Goal: Task Accomplishment & Management: Use online tool/utility

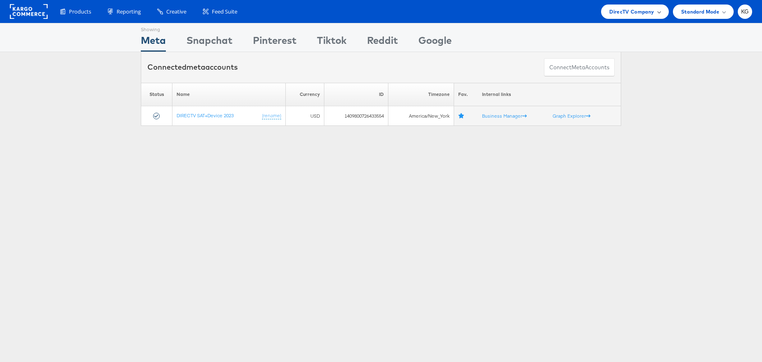
click at [605, 12] on div "DirecTV Company" at bounding box center [634, 12] width 67 height 14
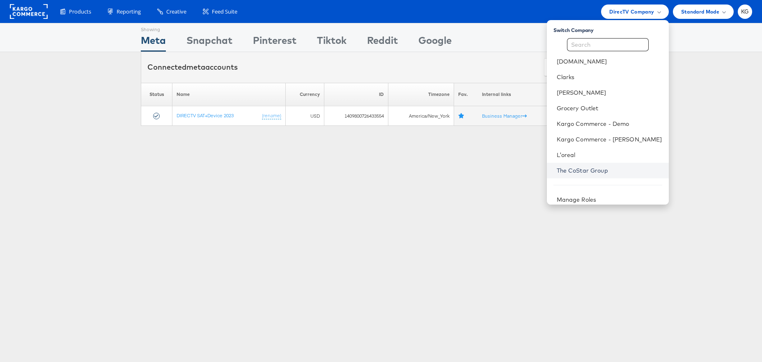
click at [604, 173] on link "The CoStar Group" at bounding box center [609, 171] width 105 height 8
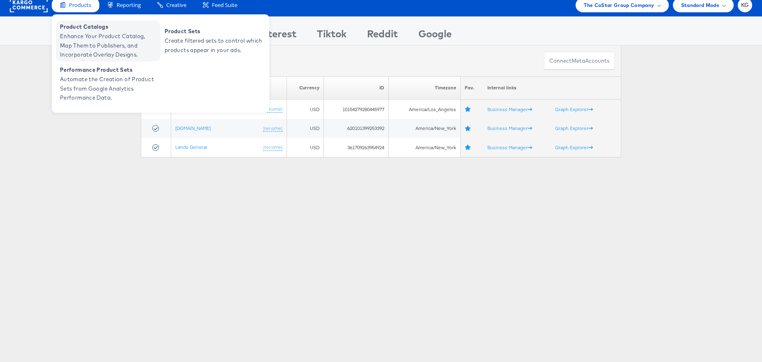
scroll to position [15, 0]
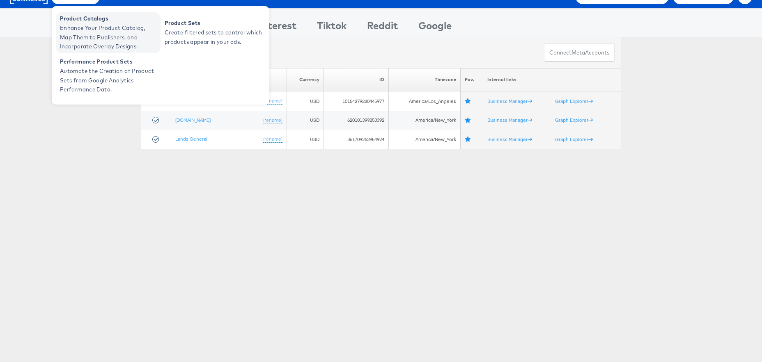
click at [85, 30] on span "Enhance Your Product Catalog, Map Them to Publishers, and Incorporate Overlay D…" at bounding box center [109, 37] width 99 height 28
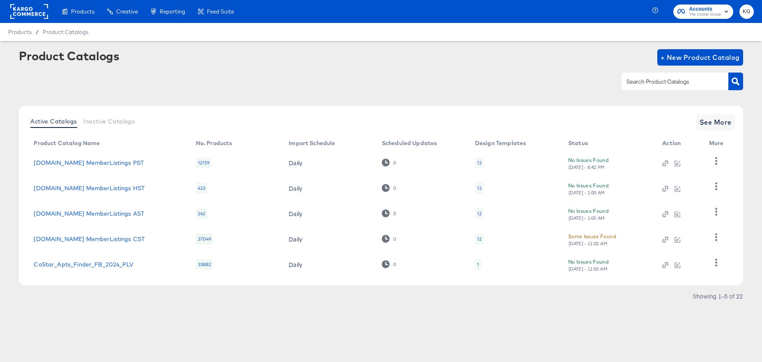
click at [642, 79] on input "text" at bounding box center [668, 81] width 87 height 9
type input "dare"
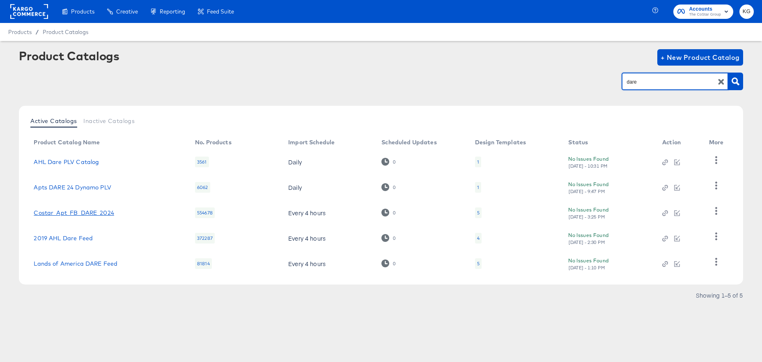
click at [82, 213] on link "Costar_Apt_FB_DARE_2024" at bounding box center [74, 213] width 80 height 7
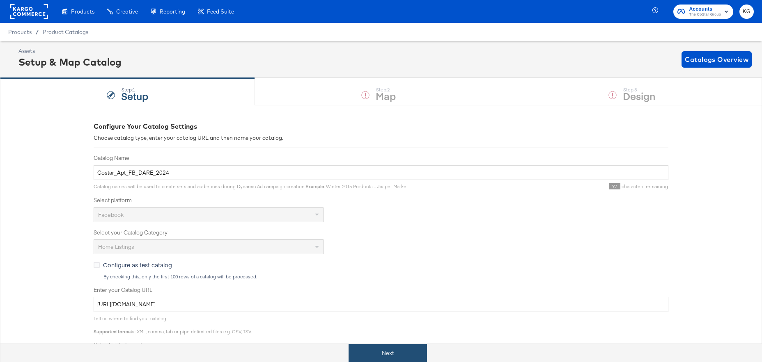
click at [386, 355] on button "Next" at bounding box center [387, 353] width 78 height 18
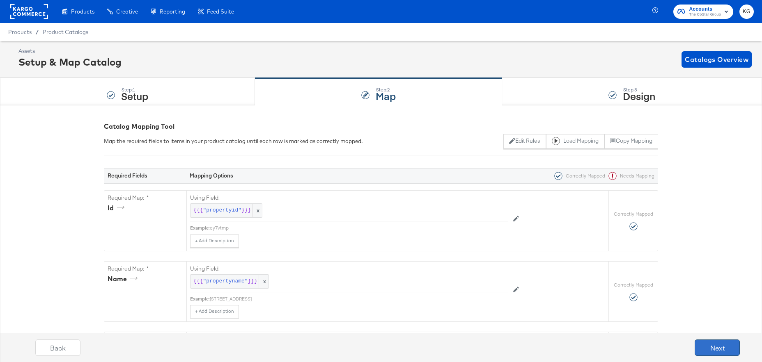
click at [717, 351] on button "Next" at bounding box center [717, 348] width 45 height 16
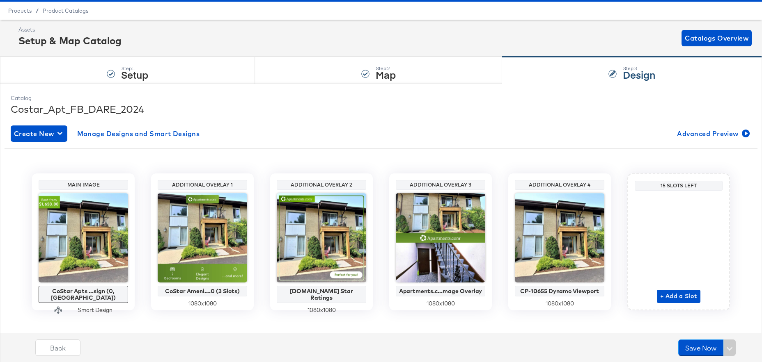
scroll to position [19, 0]
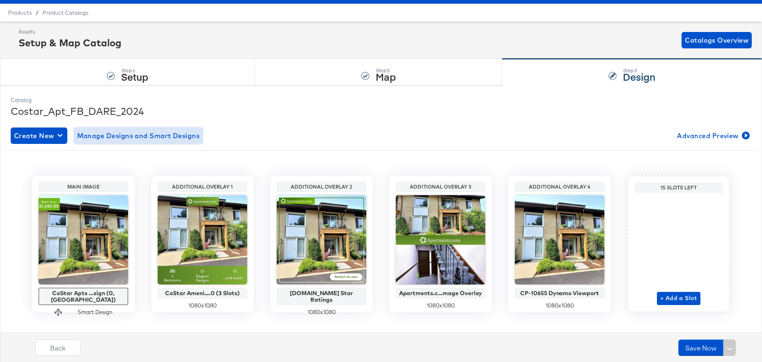
click at [187, 138] on span "Manage Designs and Smart Designs" at bounding box center [138, 135] width 123 height 11
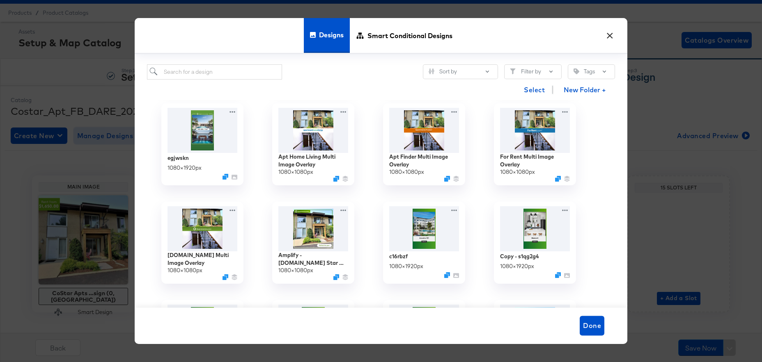
scroll to position [205, 0]
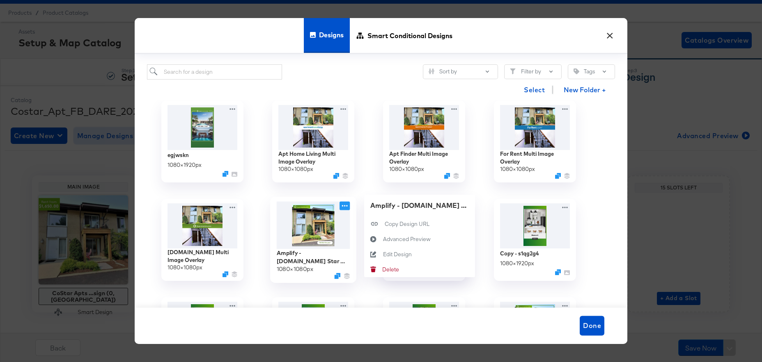
click at [344, 206] on icon at bounding box center [344, 206] width 10 height 9
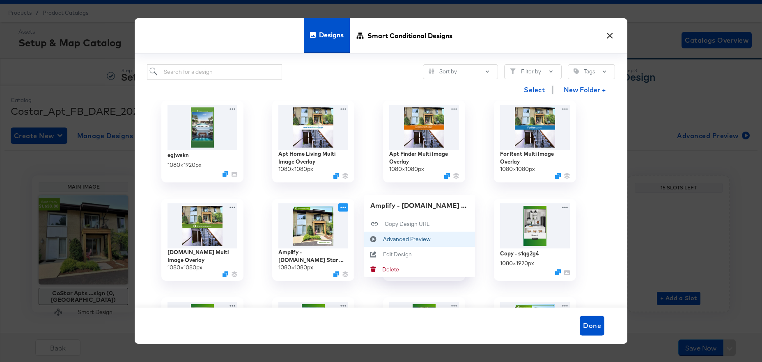
click at [383, 240] on div "Advanced Preview Advanced Preview" at bounding box center [383, 240] width 0 height 0
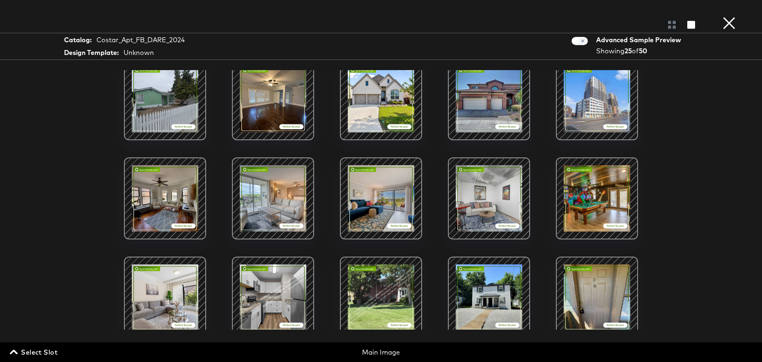
scroll to position [253, 0]
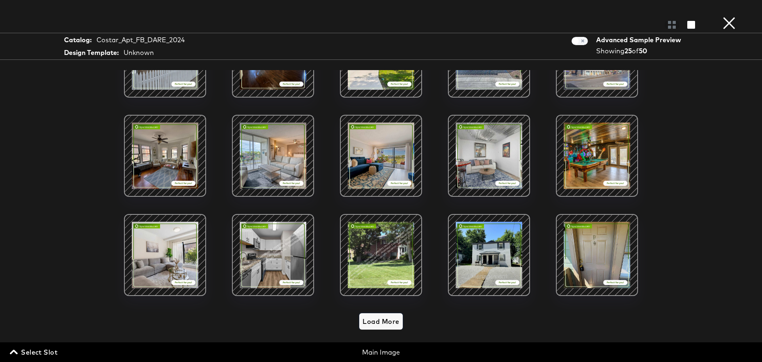
click at [387, 323] on span "Load More" at bounding box center [380, 321] width 37 height 11
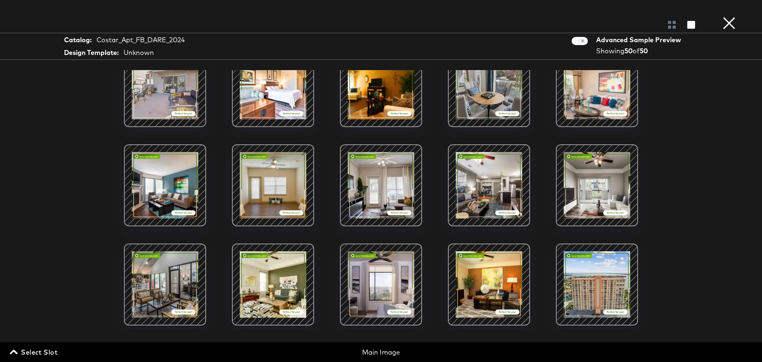
scroll to position [716, 0]
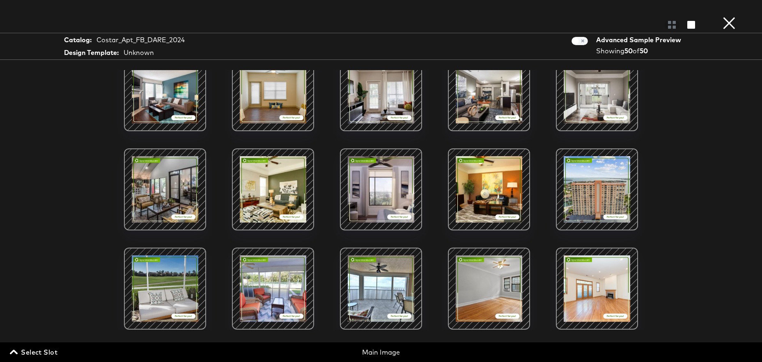
click at [280, 280] on div at bounding box center [273, 289] width 70 height 70
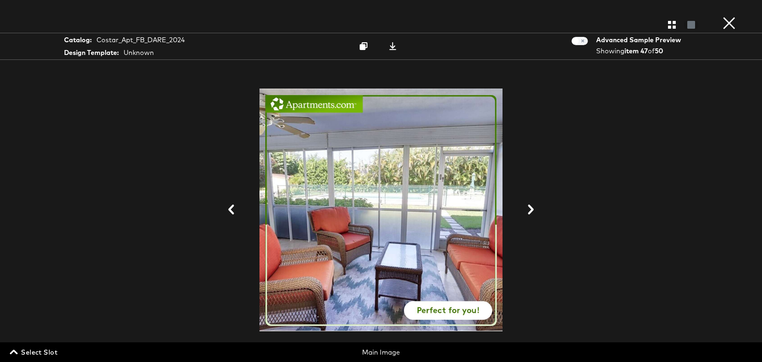
click at [734, 16] on button "×" at bounding box center [729, 8] width 16 height 16
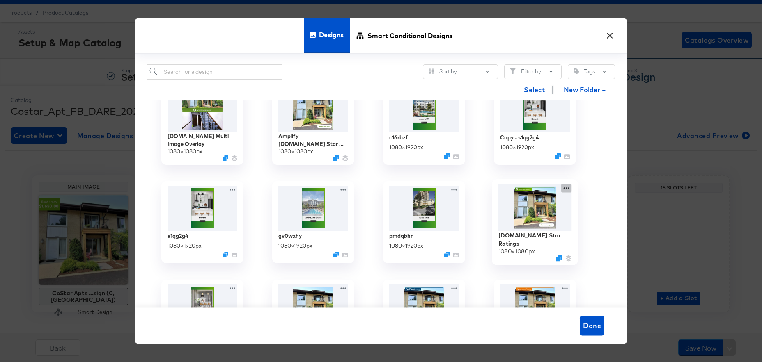
scroll to position [341, 0]
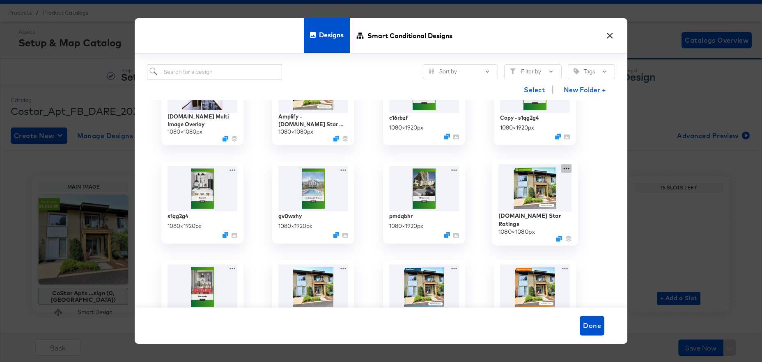
click at [564, 168] on div "[DOMAIN_NAME] Star Ratings 1080 × 1080 px" at bounding box center [534, 203] width 111 height 99
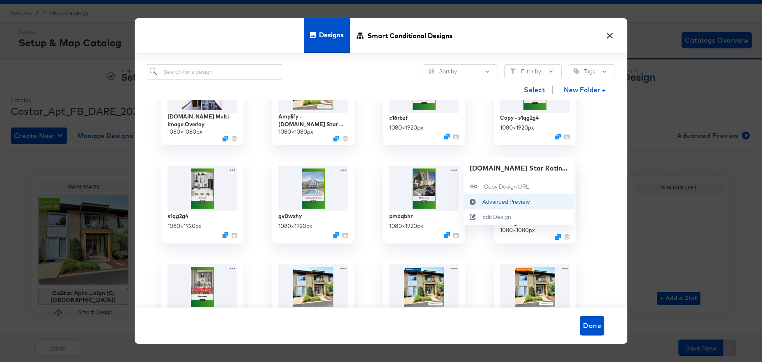
click at [482, 202] on div "Advanced Preview Advanced Preview" at bounding box center [482, 202] width 0 height 0
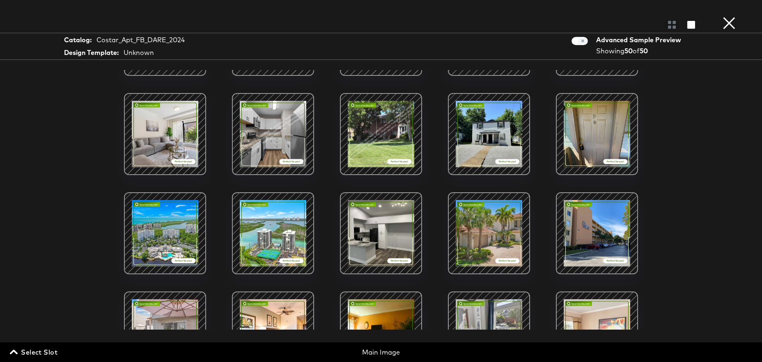
scroll to position [373, 0]
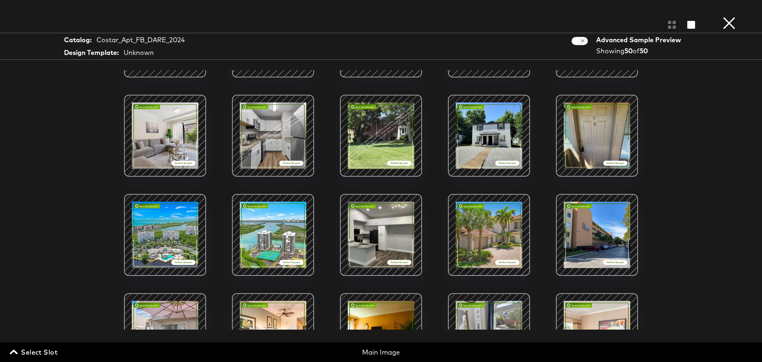
click at [729, 16] on button "×" at bounding box center [729, 8] width 16 height 16
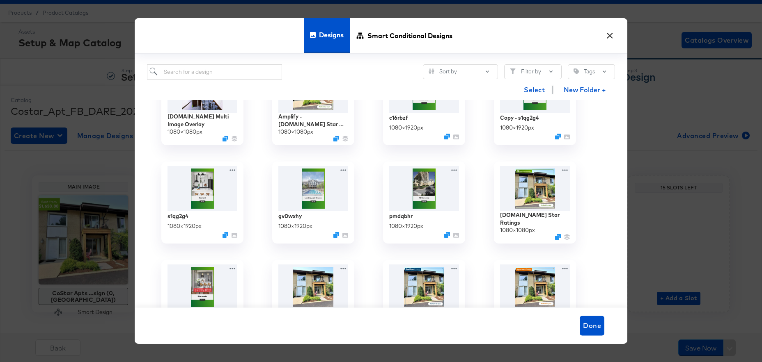
click at [611, 36] on button "×" at bounding box center [609, 33] width 15 height 15
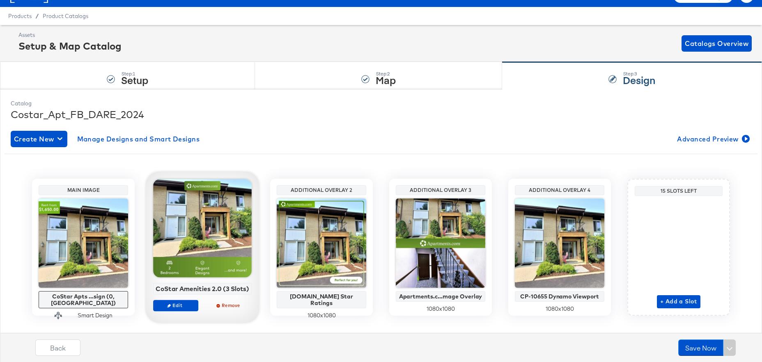
scroll to position [17, 0]
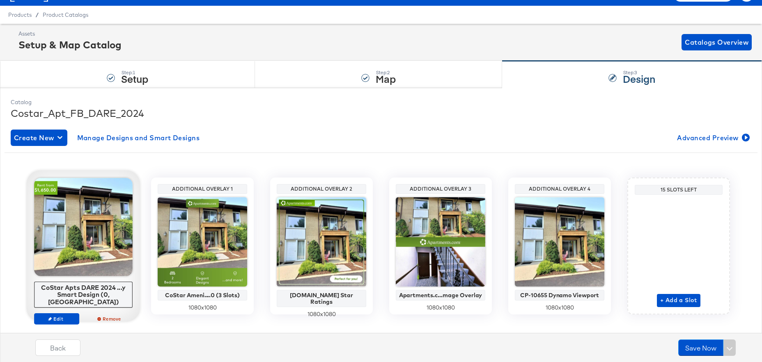
click at [92, 226] on div at bounding box center [83, 227] width 99 height 99
click at [66, 316] on span "Edit" at bounding box center [57, 319] width 38 height 6
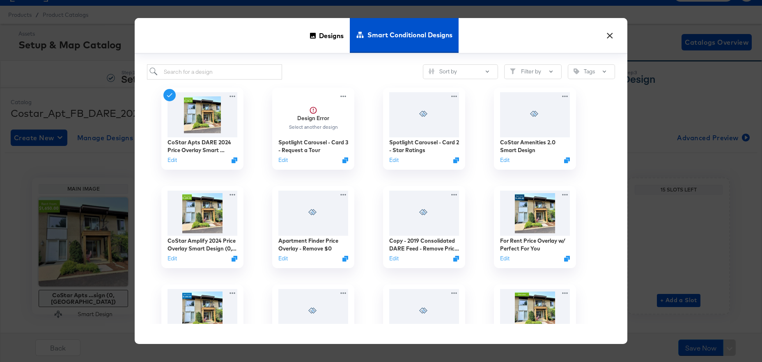
click at [613, 33] on button "×" at bounding box center [609, 33] width 15 height 15
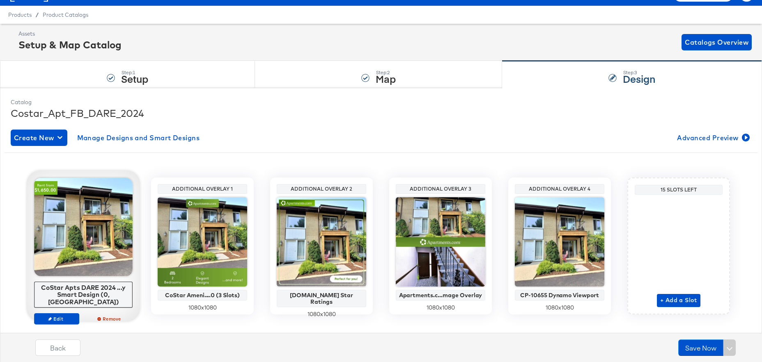
click at [92, 197] on div at bounding box center [83, 227] width 99 height 99
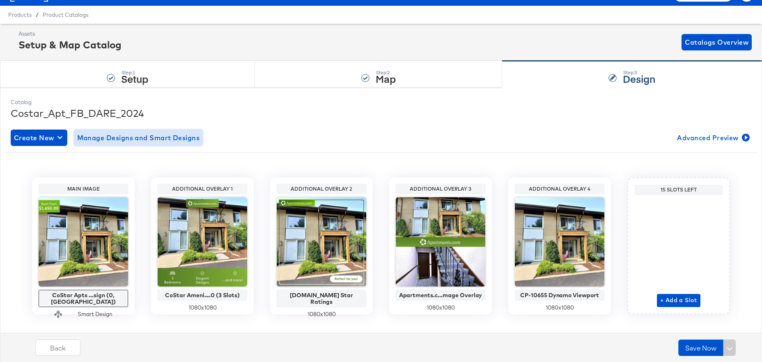
click at [155, 137] on span "Manage Designs and Smart Designs" at bounding box center [138, 137] width 123 height 11
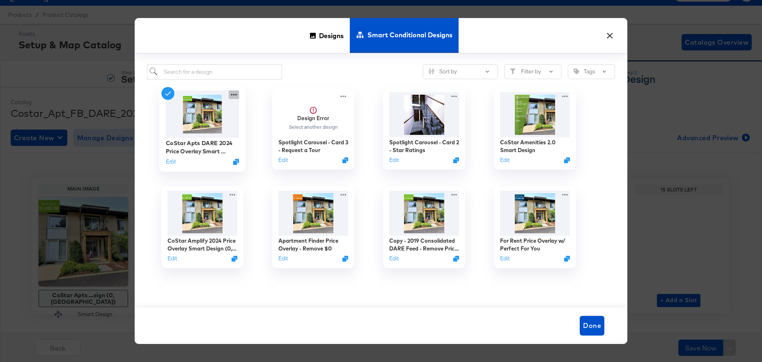
click at [234, 94] on icon at bounding box center [234, 94] width 10 height 9
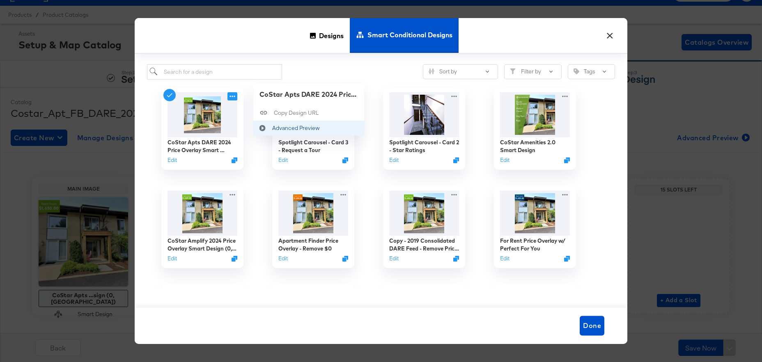
click at [272, 128] on div "Advanced Preview Advanced Preview" at bounding box center [272, 128] width 0 height 0
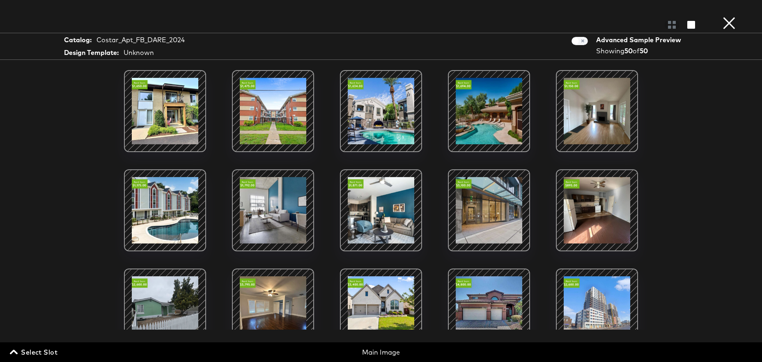
click at [170, 212] on div at bounding box center [165, 211] width 70 height 70
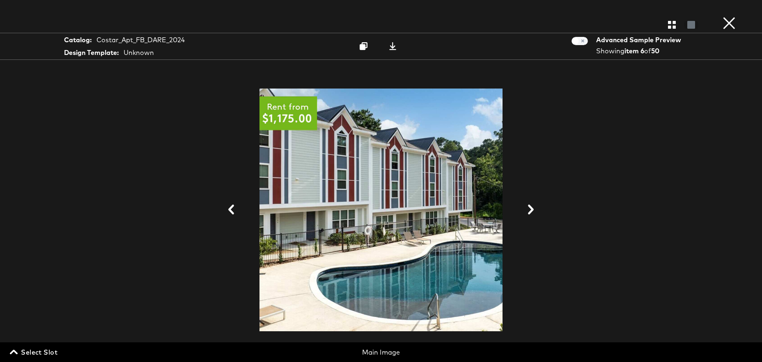
click at [732, 16] on button "×" at bounding box center [729, 8] width 16 height 16
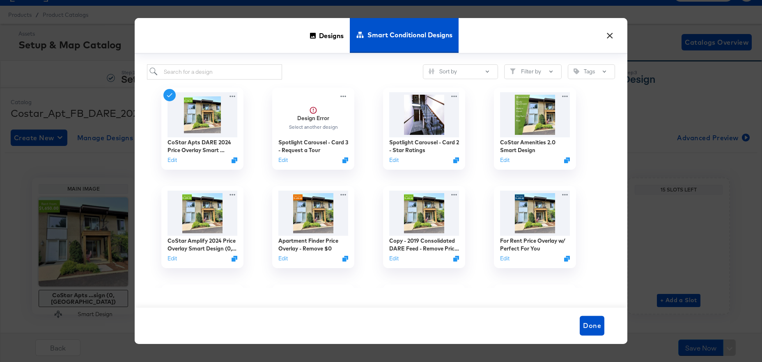
click at [613, 37] on button "×" at bounding box center [609, 33] width 15 height 15
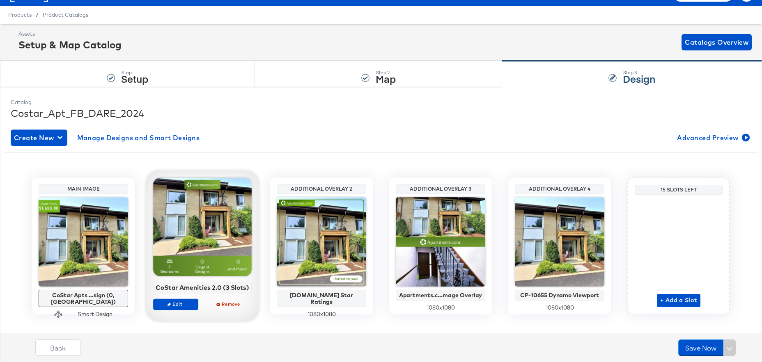
click at [210, 225] on div at bounding box center [202, 227] width 99 height 99
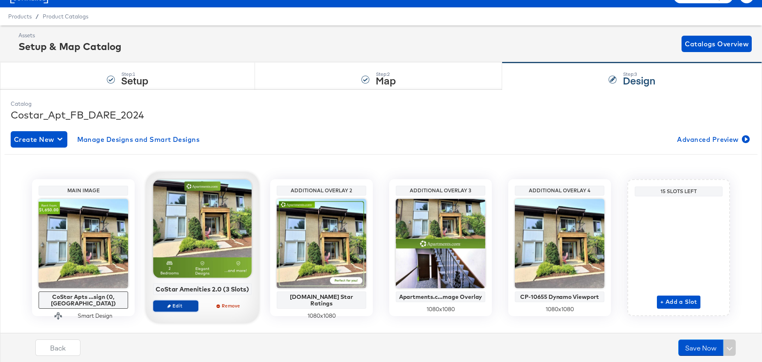
click at [181, 303] on span "Edit" at bounding box center [176, 306] width 38 height 6
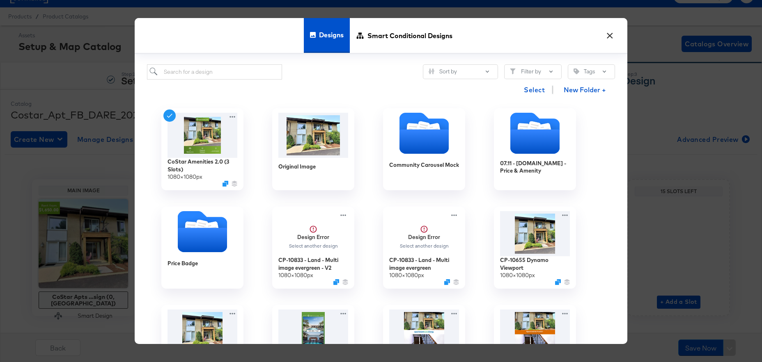
click at [229, 114] on div at bounding box center [232, 117] width 10 height 8
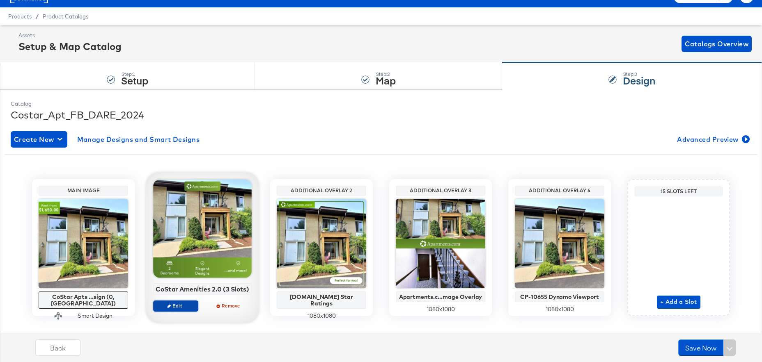
click at [183, 306] on span "Edit" at bounding box center [176, 306] width 38 height 6
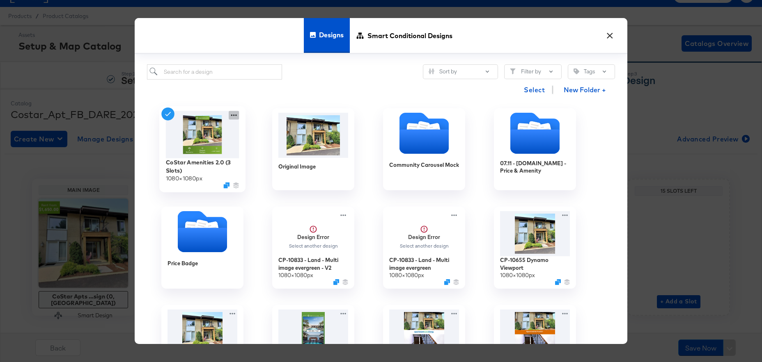
scroll to position [0, 0]
click at [234, 115] on div "CoStar Amenities 2.0 (3 Slots) 1080 × 1080 px Original Image Community Carousel…" at bounding box center [381, 222] width 468 height 245
click at [233, 117] on icon at bounding box center [234, 115] width 10 height 9
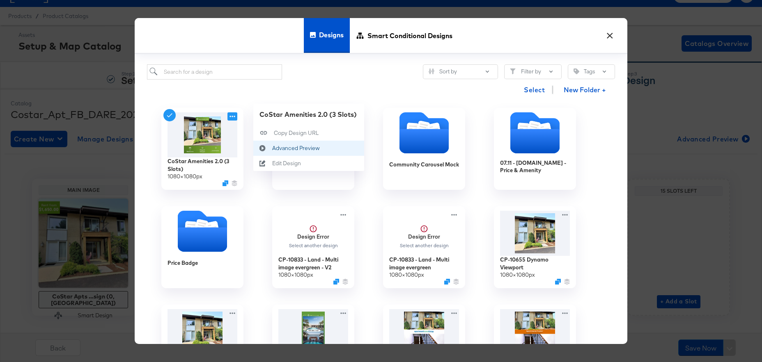
click at [272, 149] on div "Advanced Preview Advanced Preview" at bounding box center [272, 149] width 0 height 0
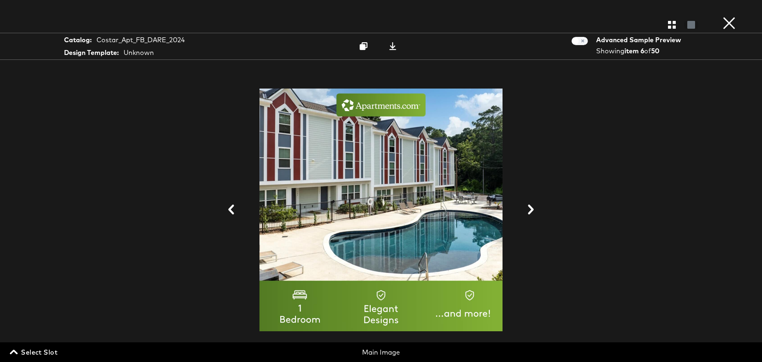
click at [535, 211] on icon at bounding box center [531, 210] width 10 height 10
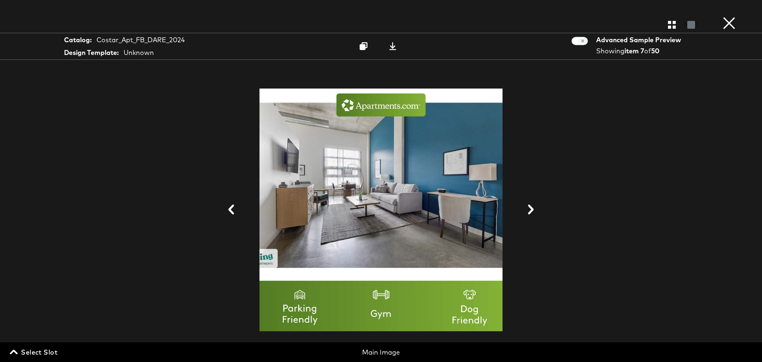
click at [535, 211] on icon at bounding box center [531, 210] width 10 height 10
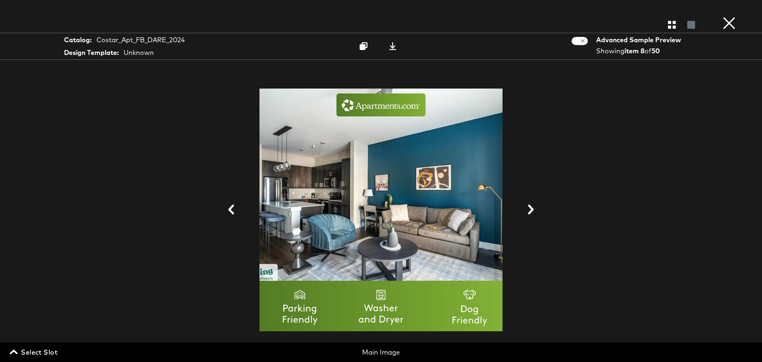
click at [535, 211] on icon at bounding box center [531, 210] width 10 height 10
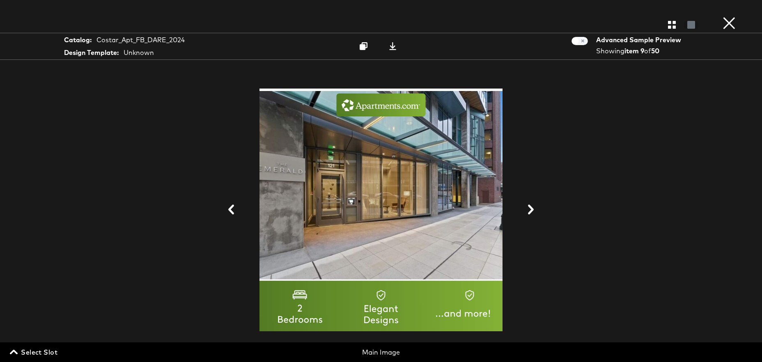
click at [535, 211] on icon at bounding box center [531, 210] width 10 height 10
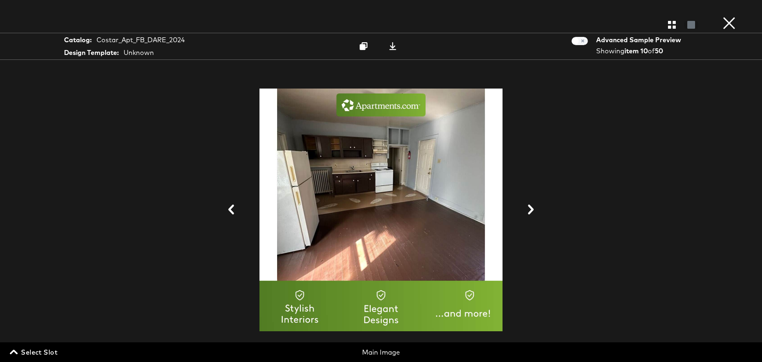
click at [531, 209] on icon at bounding box center [531, 210] width 6 height 10
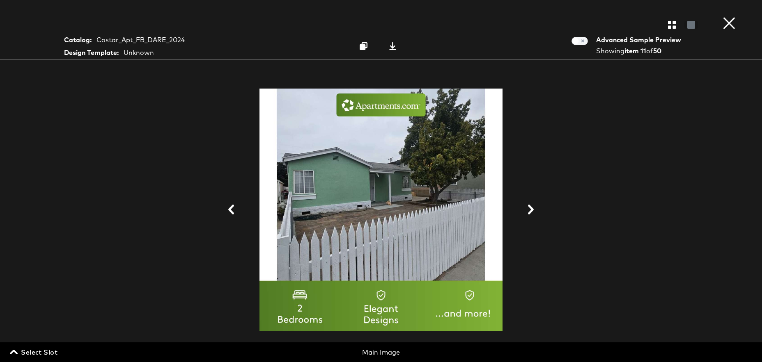
click at [531, 209] on icon at bounding box center [531, 210] width 6 height 10
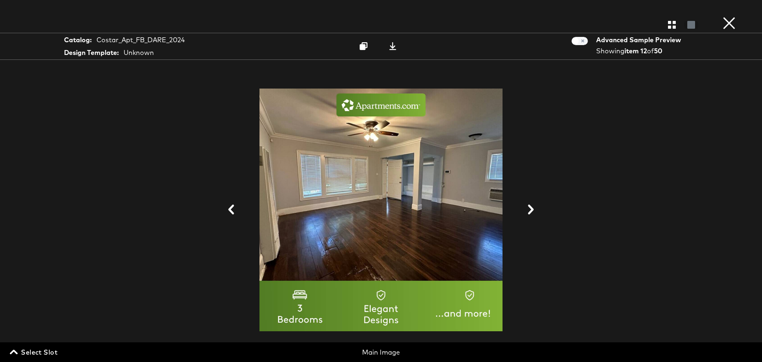
click at [531, 209] on icon at bounding box center [531, 210] width 6 height 10
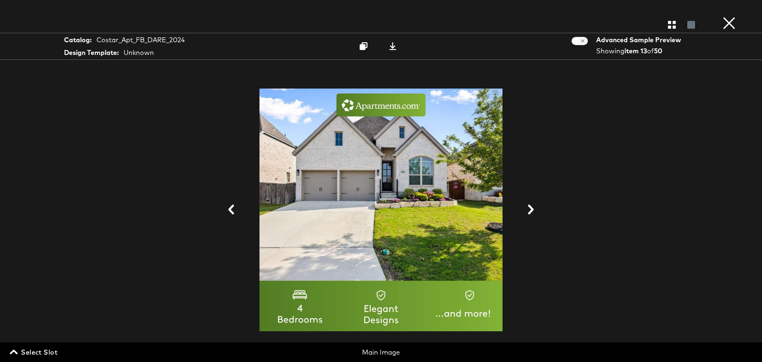
click at [531, 209] on icon at bounding box center [531, 210] width 6 height 10
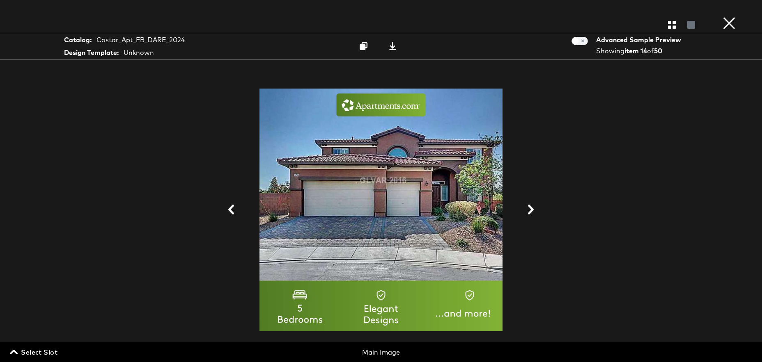
click at [531, 209] on icon at bounding box center [531, 210] width 6 height 10
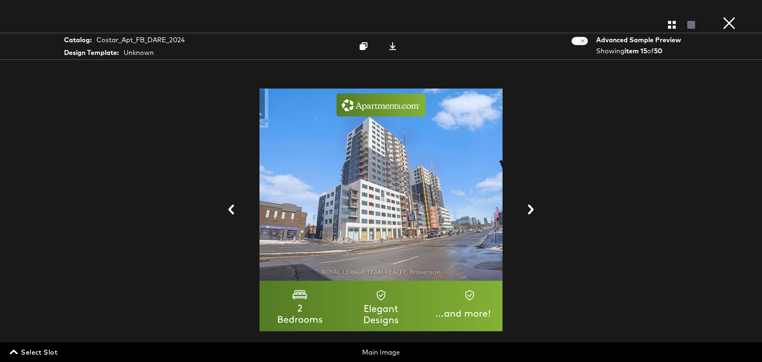
click at [531, 209] on icon at bounding box center [531, 210] width 6 height 10
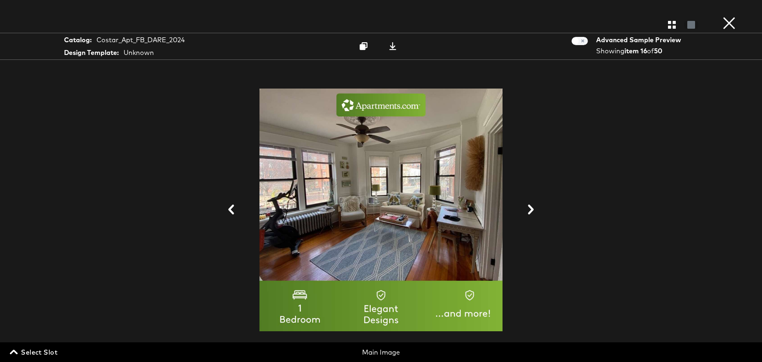
click at [531, 209] on icon at bounding box center [531, 210] width 6 height 10
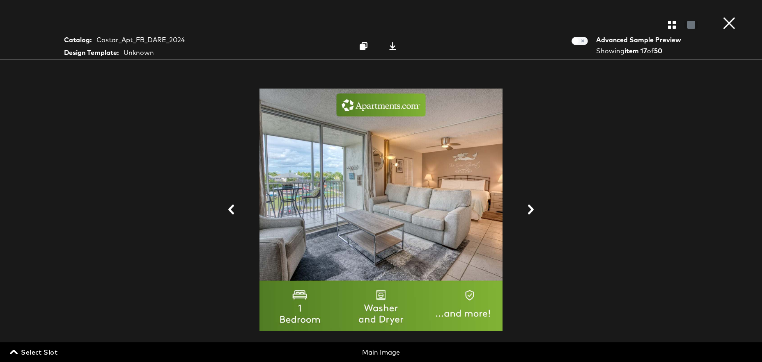
click at [531, 209] on icon at bounding box center [531, 210] width 6 height 10
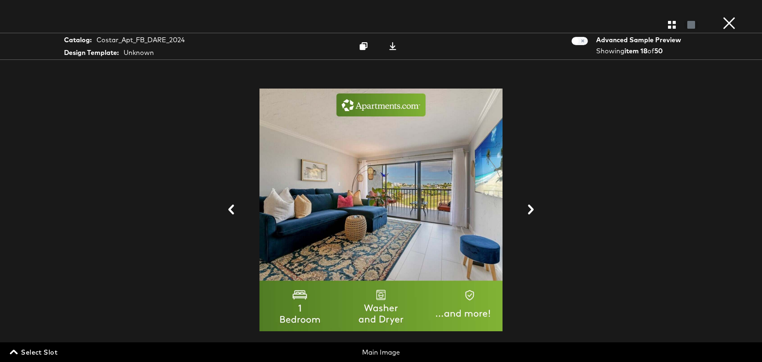
click at [531, 209] on icon at bounding box center [531, 210] width 6 height 10
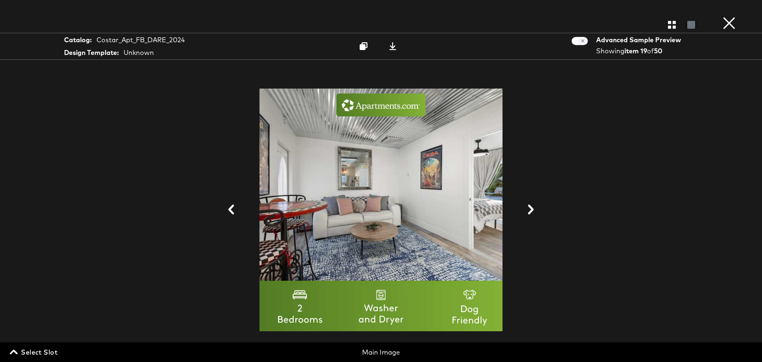
click at [531, 209] on icon at bounding box center [531, 210] width 6 height 10
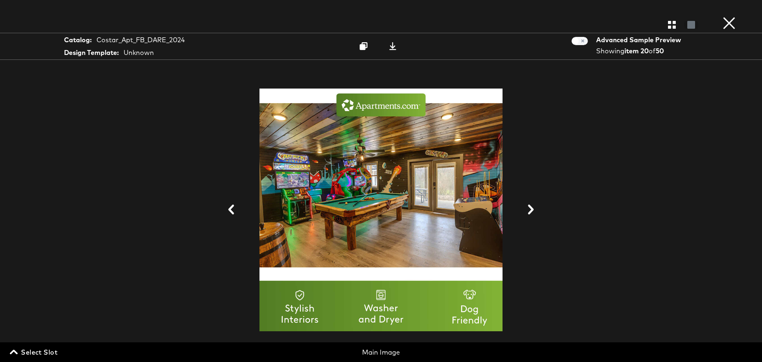
click at [531, 209] on icon at bounding box center [531, 210] width 6 height 10
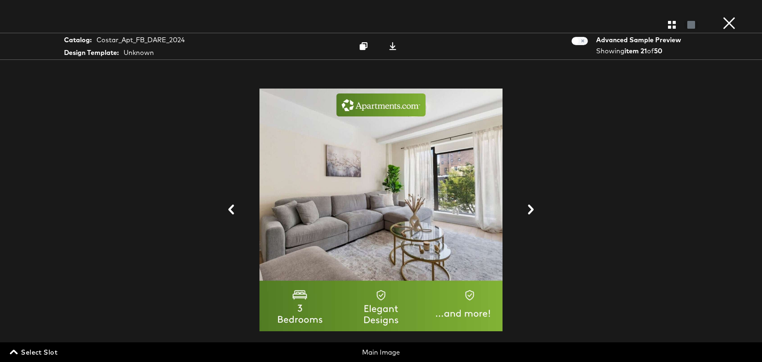
click at [531, 209] on icon at bounding box center [531, 210] width 6 height 10
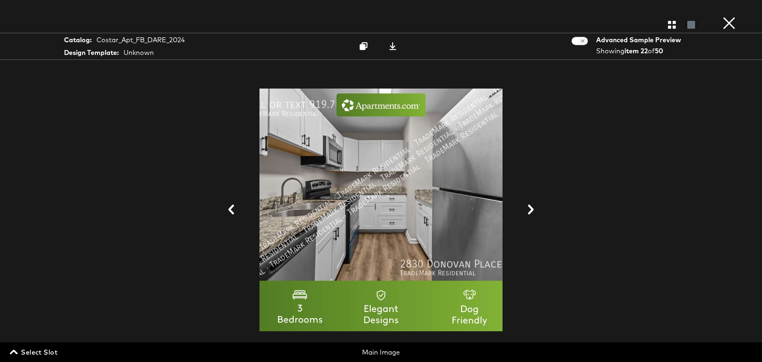
click at [531, 209] on icon at bounding box center [531, 210] width 6 height 10
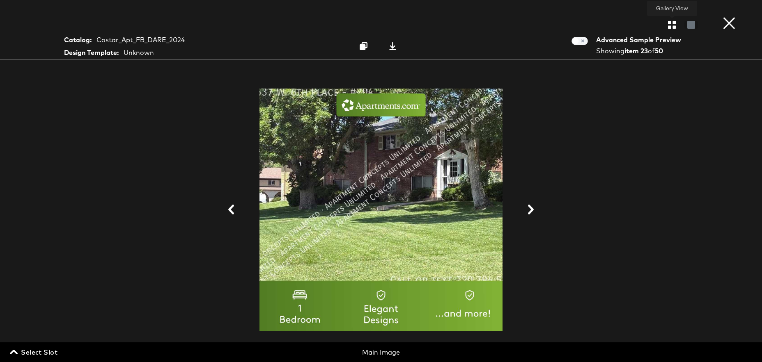
click at [674, 25] on icon "button" at bounding box center [672, 25] width 8 height 8
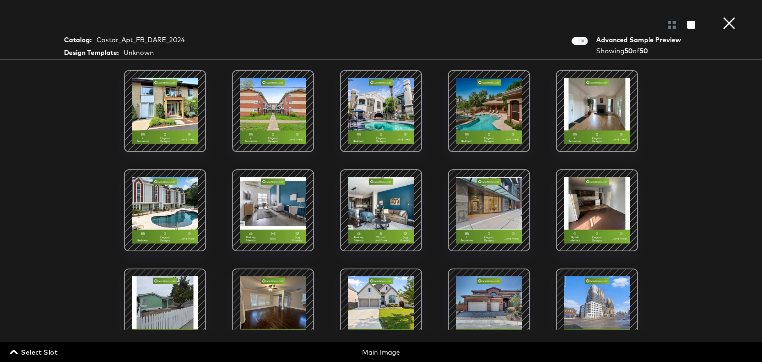
click at [373, 206] on div at bounding box center [381, 211] width 70 height 70
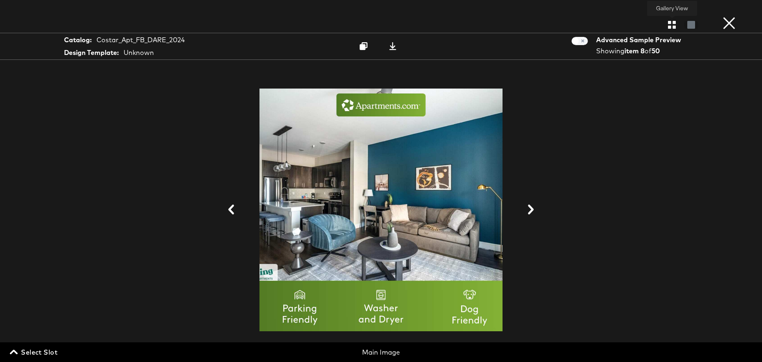
click at [674, 23] on icon "button" at bounding box center [672, 25] width 8 height 8
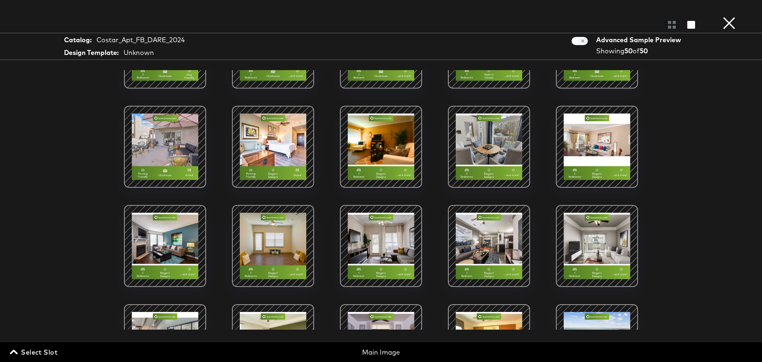
scroll to position [558, 0]
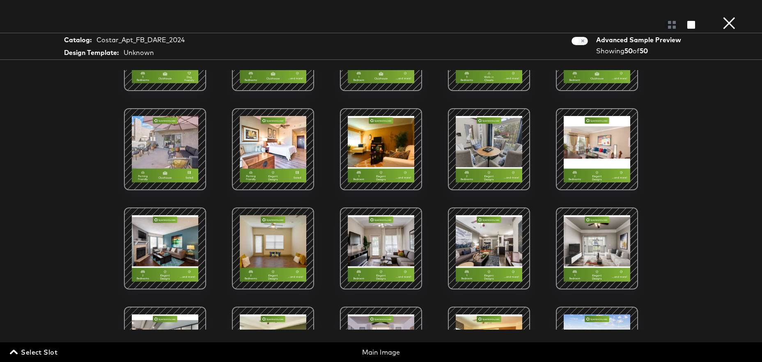
click at [177, 151] on div at bounding box center [165, 150] width 70 height 70
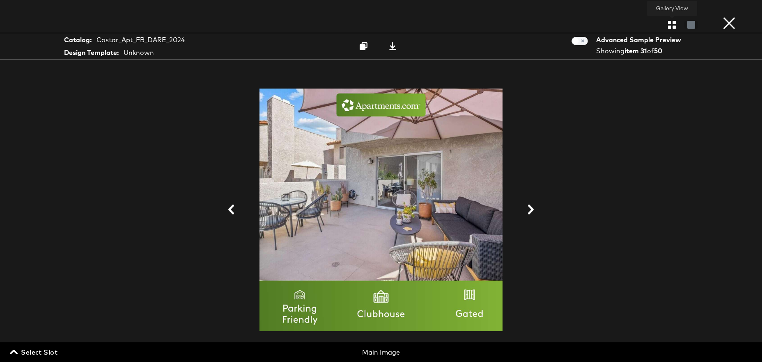
click at [675, 24] on icon "button" at bounding box center [672, 25] width 8 height 8
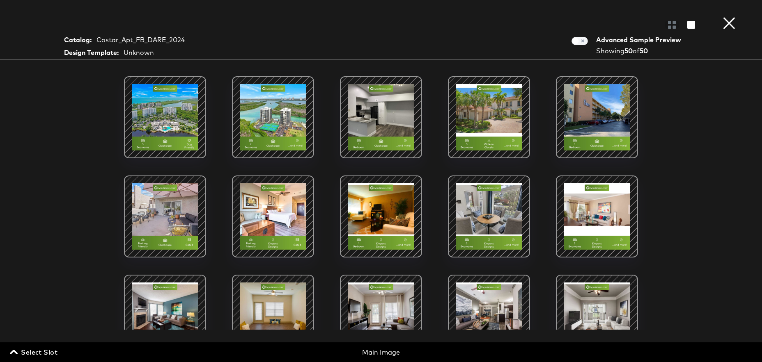
scroll to position [489, 0]
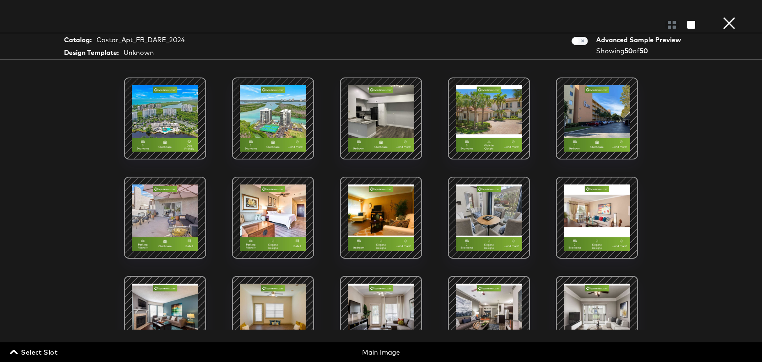
click at [733, 16] on button "×" at bounding box center [729, 8] width 16 height 16
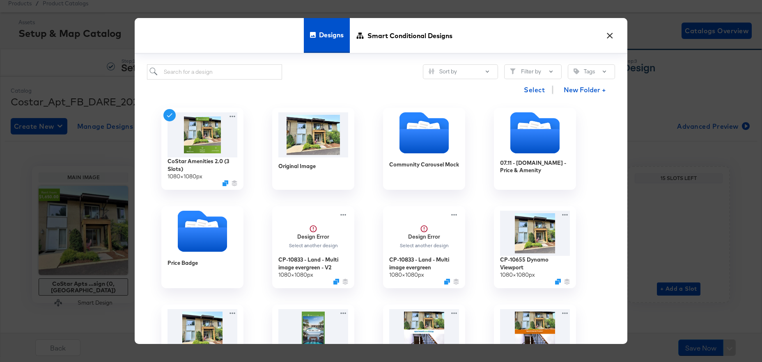
click at [613, 37] on button "×" at bounding box center [609, 33] width 15 height 15
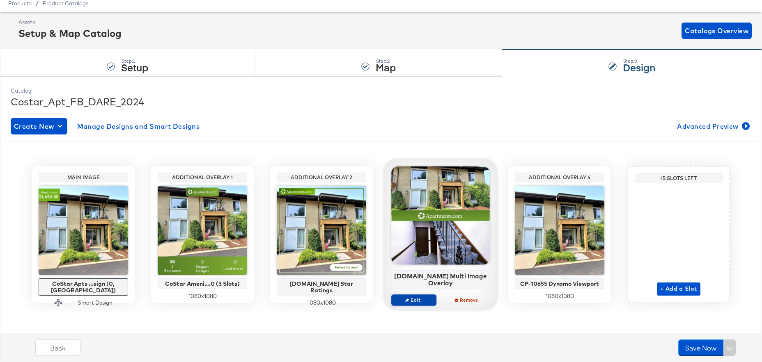
click at [414, 299] on span "Edit" at bounding box center [414, 300] width 38 height 6
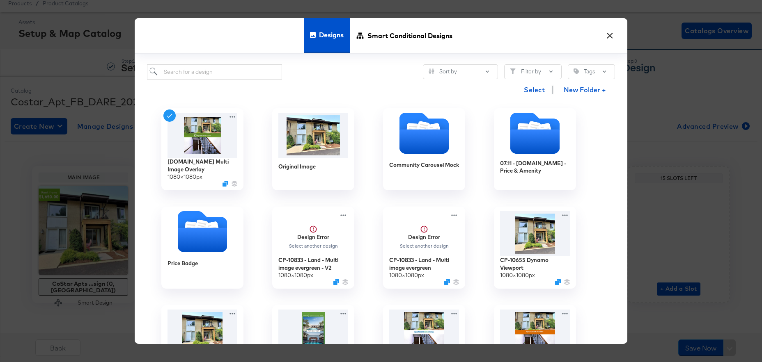
scroll to position [1, 0]
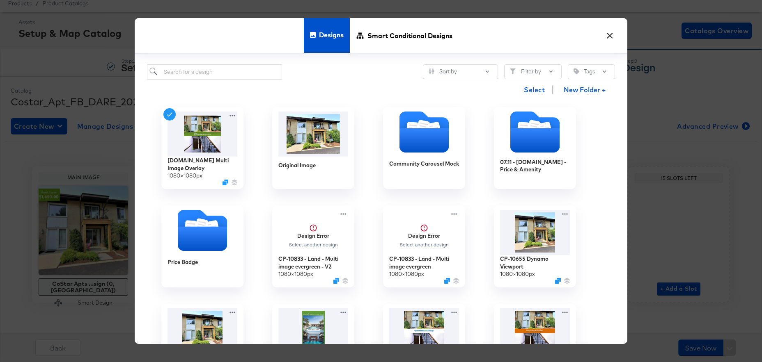
click at [232, 117] on div "[DOMAIN_NAME] Multi Image Overlay 1080 × 1080 px Original Image Community Carou…" at bounding box center [381, 222] width 468 height 245
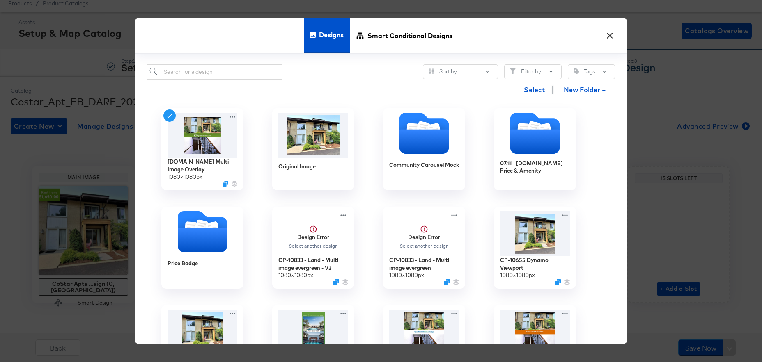
click at [232, 117] on icon at bounding box center [232, 117] width 10 height 8
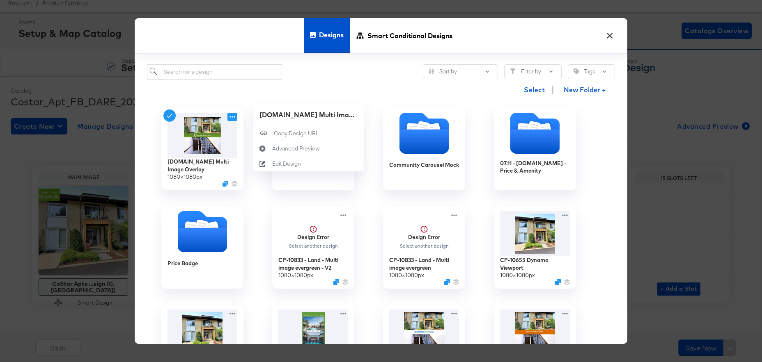
scroll to position [28, 0]
click at [272, 149] on div "Advanced Preview Advanced Preview" at bounding box center [272, 149] width 0 height 0
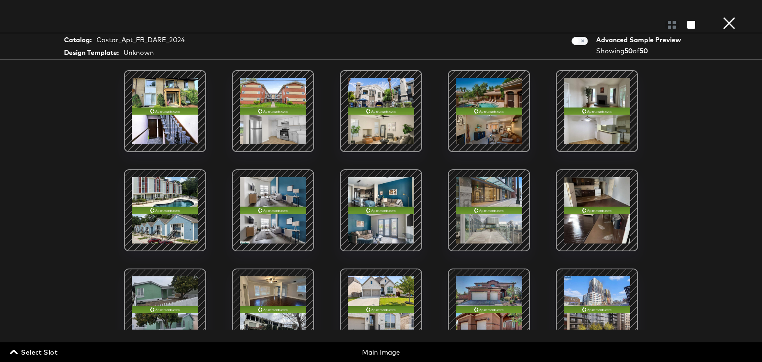
click at [383, 120] on div at bounding box center [381, 111] width 70 height 70
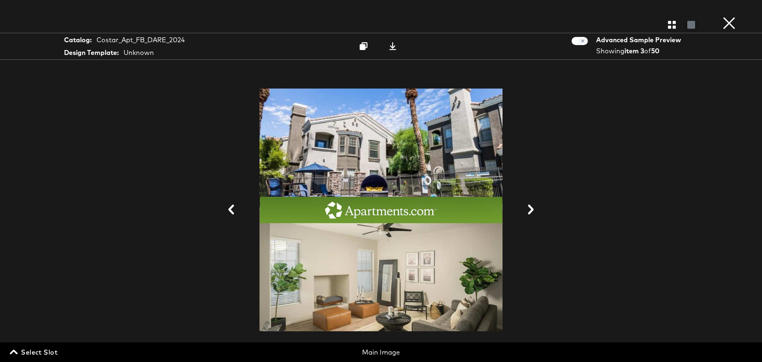
click at [729, 16] on button "×" at bounding box center [729, 8] width 16 height 16
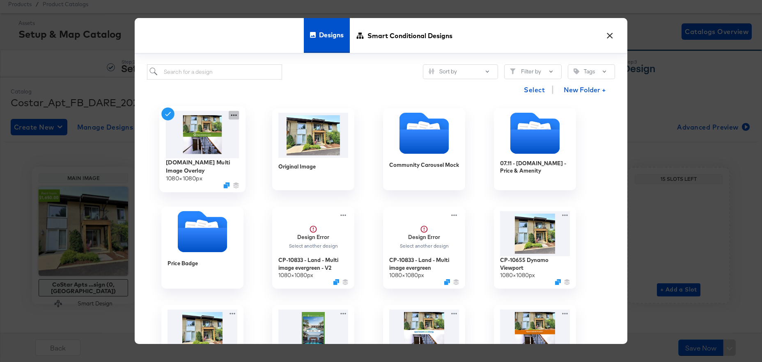
click at [234, 117] on div "[DOMAIN_NAME] Multi Image Overlay 1080 × 1080 px Original Image Community Carou…" at bounding box center [381, 222] width 468 height 245
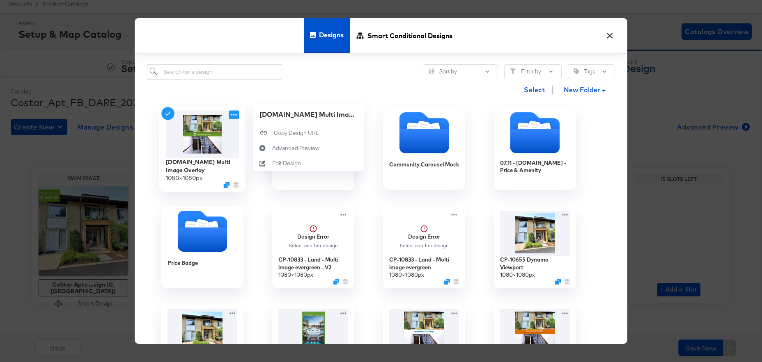
click at [234, 114] on icon at bounding box center [234, 115] width 10 height 9
click at [272, 149] on div "Advanced Preview Advanced Preview" at bounding box center [272, 149] width 0 height 0
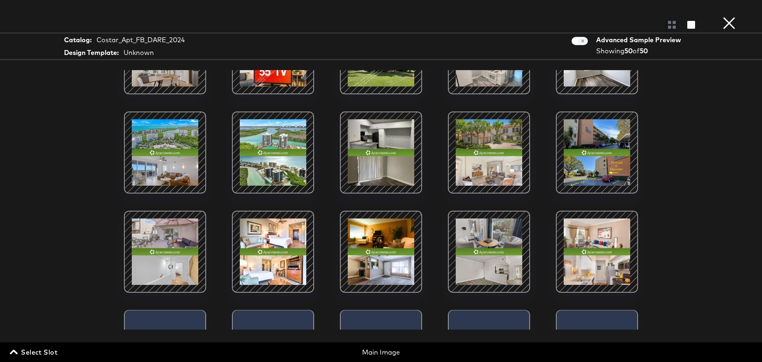
scroll to position [471, 0]
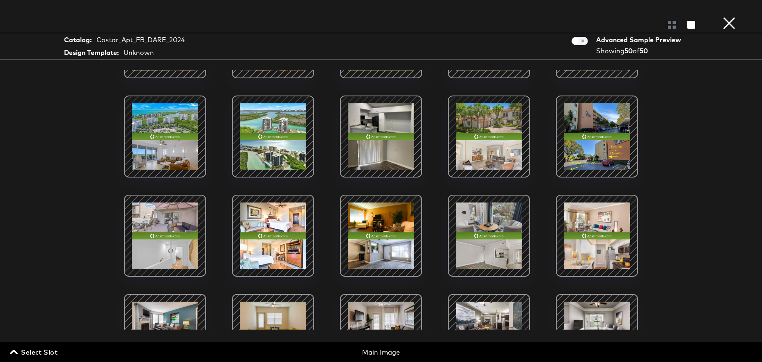
click at [587, 234] on div at bounding box center [597, 236] width 70 height 70
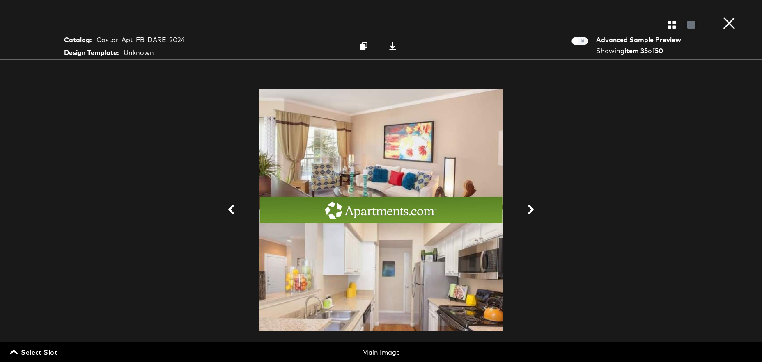
click at [530, 209] on icon at bounding box center [531, 210] width 6 height 10
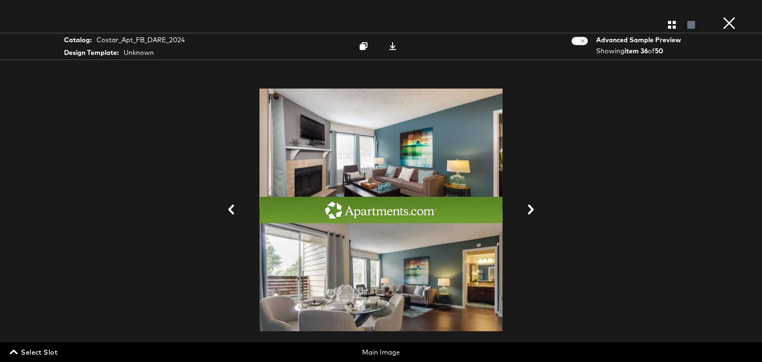
click at [529, 211] on icon at bounding box center [531, 210] width 10 height 10
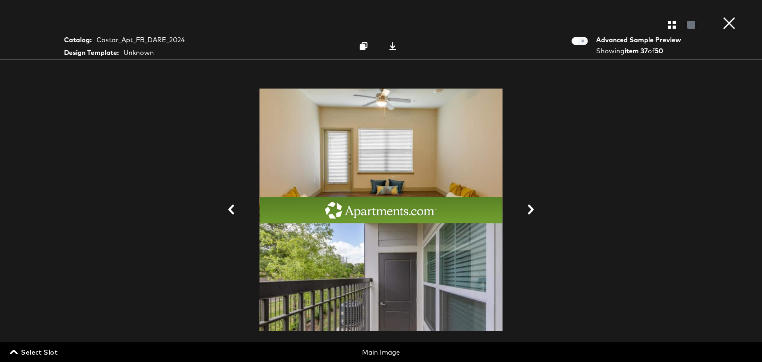
click at [529, 211] on icon at bounding box center [531, 210] width 10 height 10
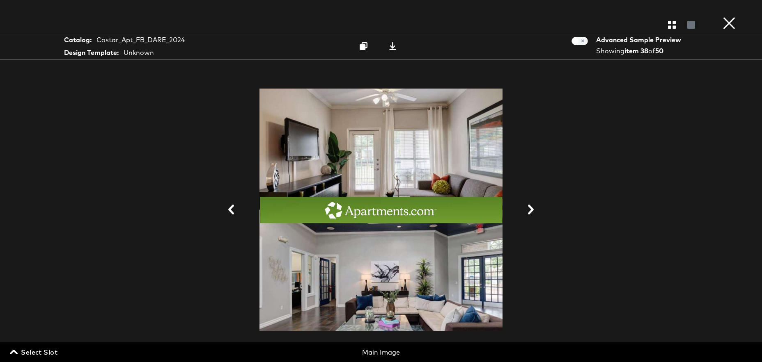
click at [529, 211] on icon at bounding box center [531, 210] width 10 height 10
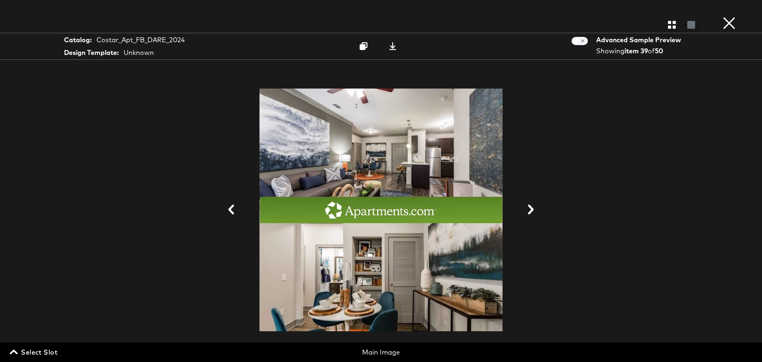
click at [529, 211] on icon at bounding box center [531, 210] width 10 height 10
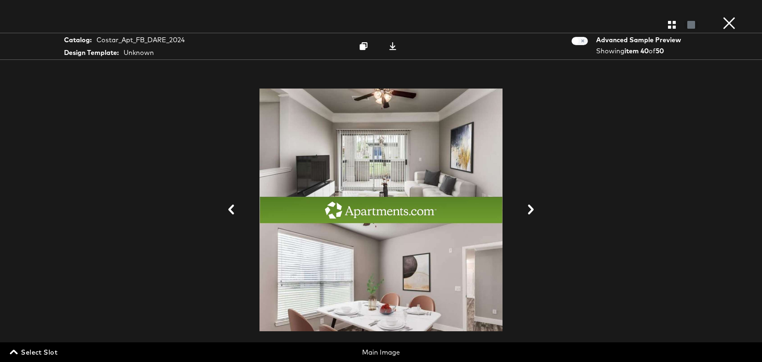
click at [529, 211] on icon at bounding box center [531, 210] width 10 height 10
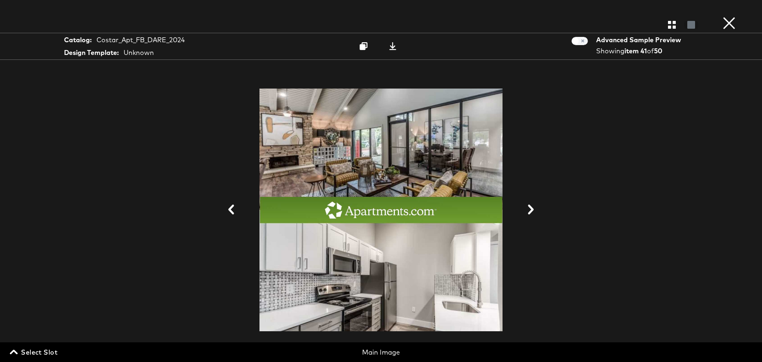
click at [529, 211] on icon at bounding box center [531, 210] width 10 height 10
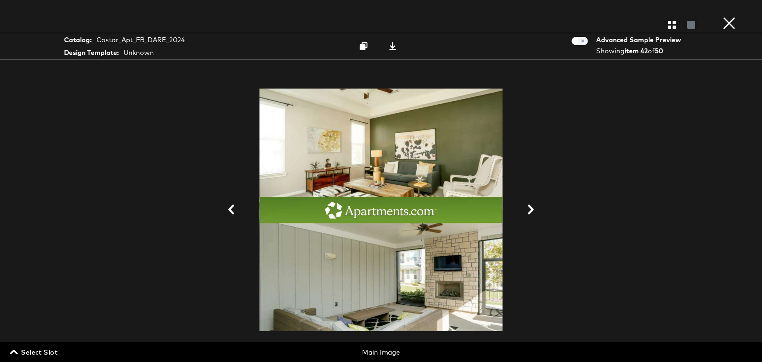
click at [529, 211] on icon at bounding box center [531, 210] width 10 height 10
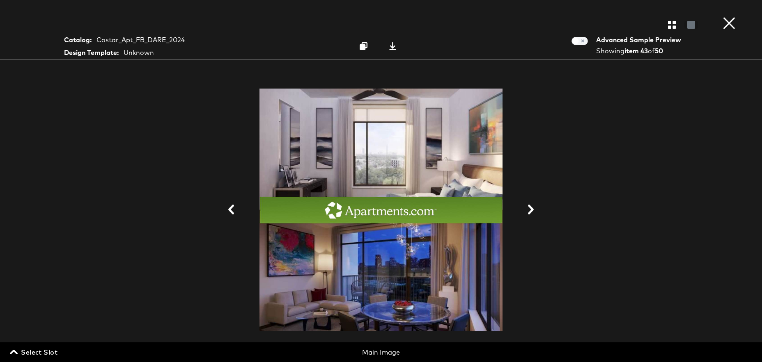
click at [529, 211] on icon at bounding box center [531, 210] width 10 height 10
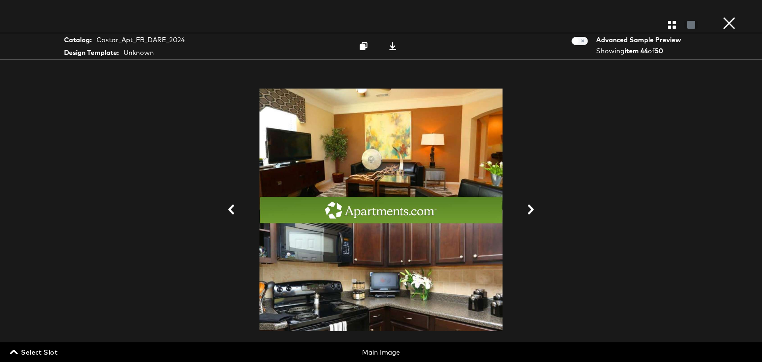
click at [529, 211] on icon at bounding box center [531, 210] width 10 height 10
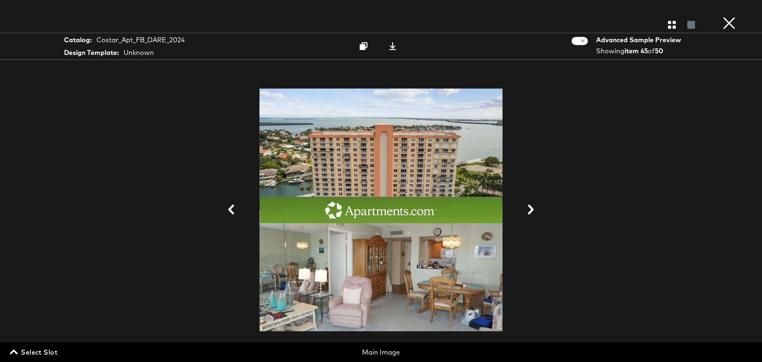
click at [529, 211] on icon at bounding box center [531, 210] width 10 height 10
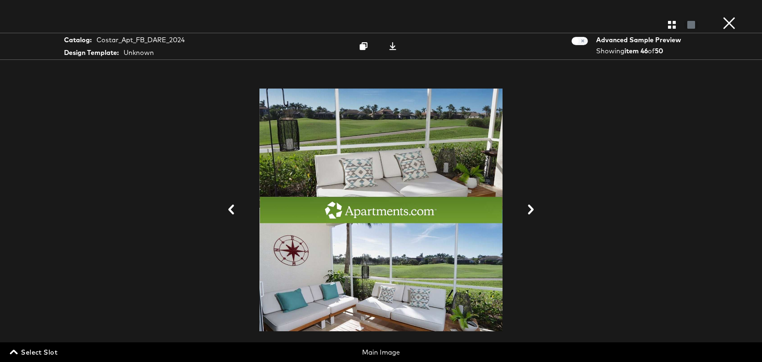
click at [529, 211] on icon at bounding box center [531, 210] width 10 height 10
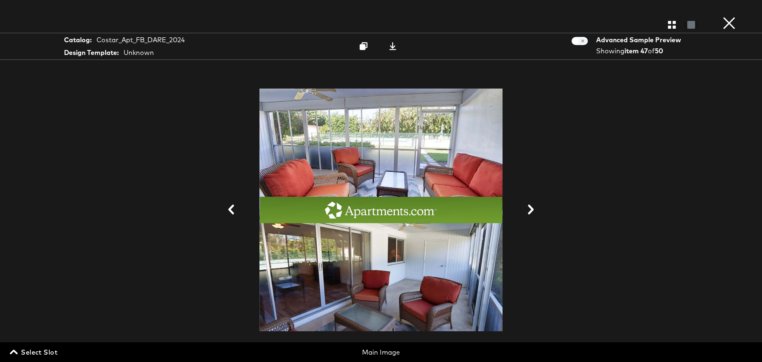
click at [529, 211] on icon at bounding box center [531, 210] width 10 height 10
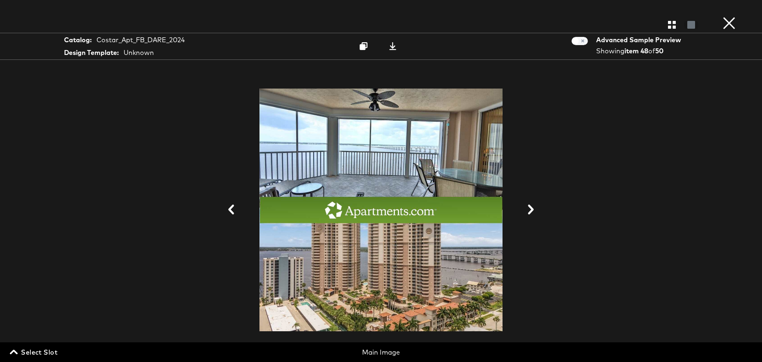
click at [529, 211] on icon at bounding box center [531, 210] width 10 height 10
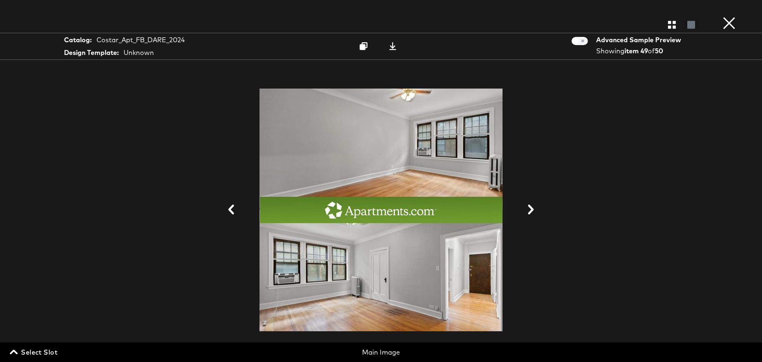
click at [529, 211] on icon at bounding box center [531, 210] width 10 height 10
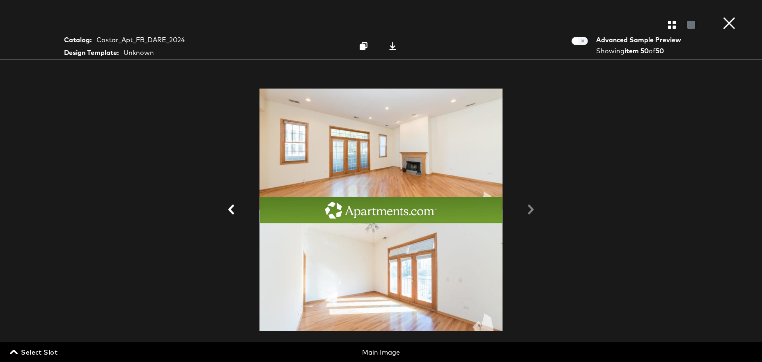
click at [529, 211] on div at bounding box center [381, 210] width 616 height 280
click at [672, 25] on icon "button" at bounding box center [672, 25] width 8 height 8
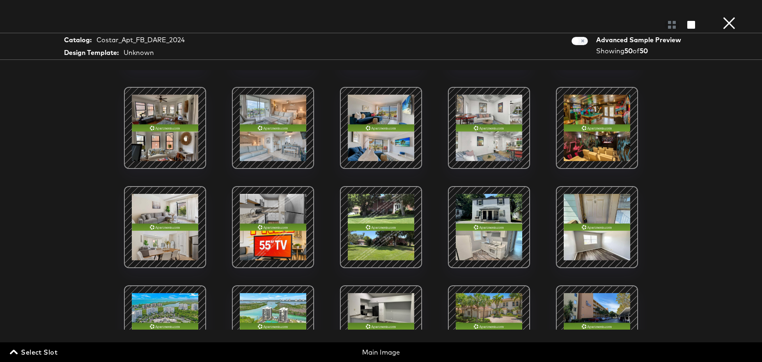
scroll to position [282, 0]
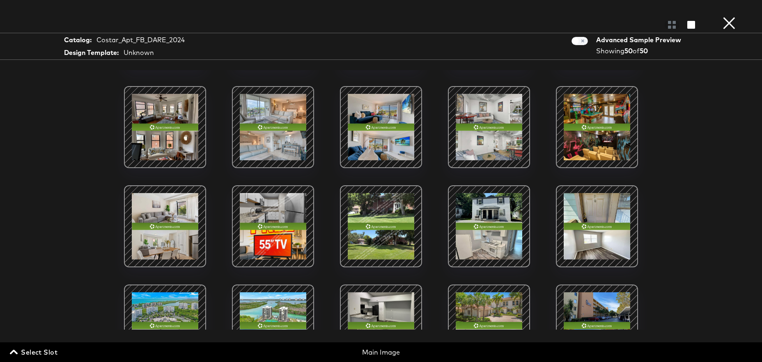
click at [274, 221] on div at bounding box center [273, 227] width 70 height 70
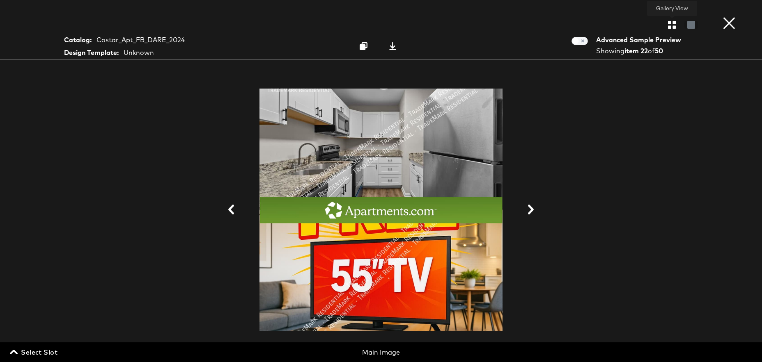
click at [667, 24] on button "button" at bounding box center [672, 25] width 14 height 8
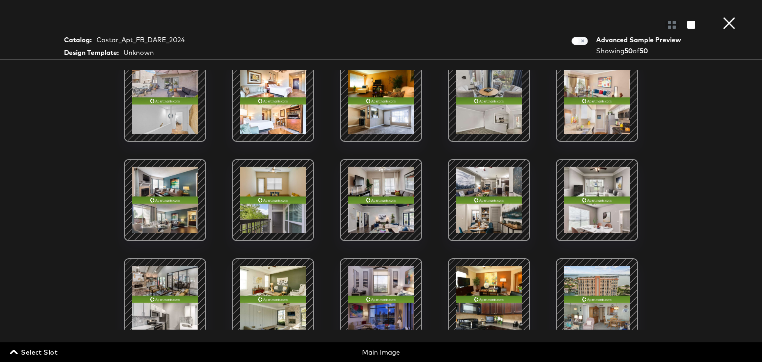
scroll to position [608, 0]
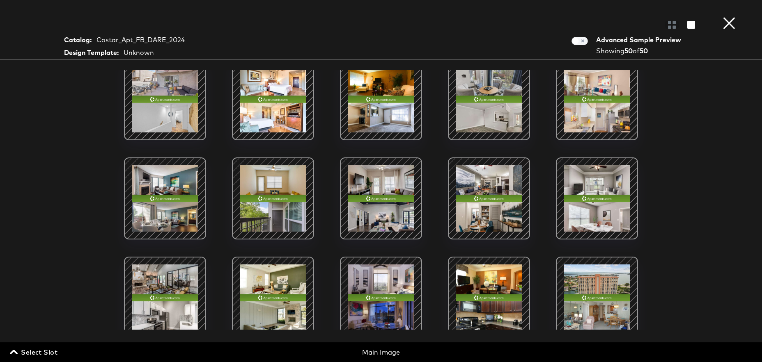
click at [375, 196] on div at bounding box center [381, 199] width 70 height 70
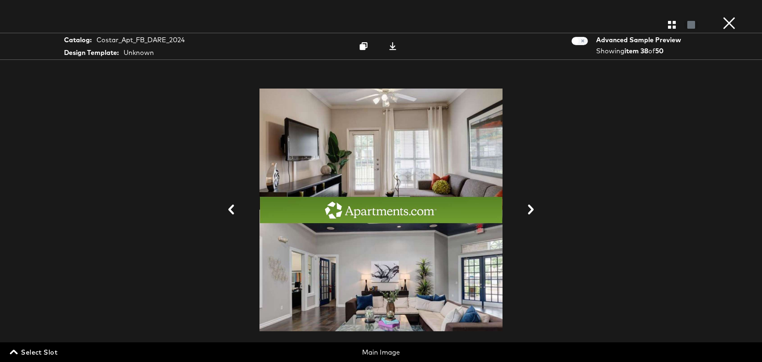
click at [535, 209] on icon at bounding box center [531, 210] width 10 height 10
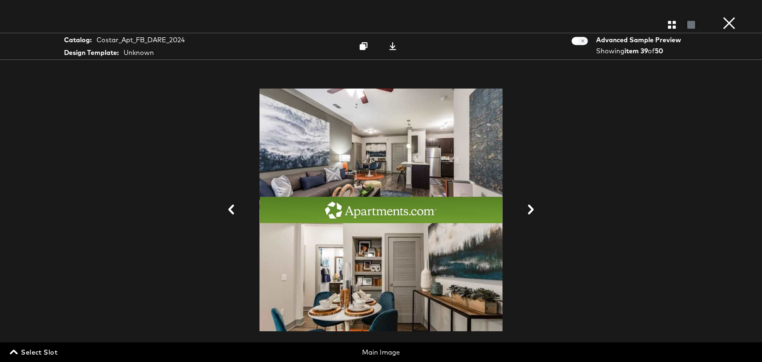
click at [535, 209] on icon at bounding box center [531, 210] width 10 height 10
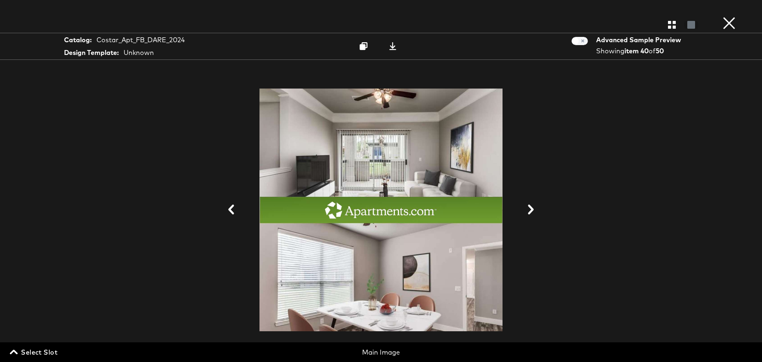
click at [535, 209] on icon at bounding box center [531, 210] width 10 height 10
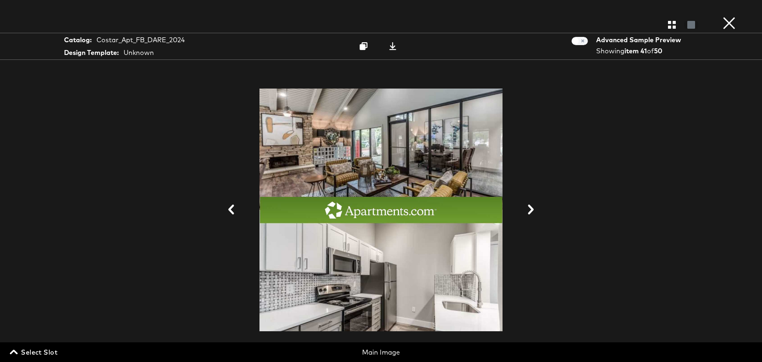
click at [535, 209] on icon at bounding box center [531, 210] width 10 height 10
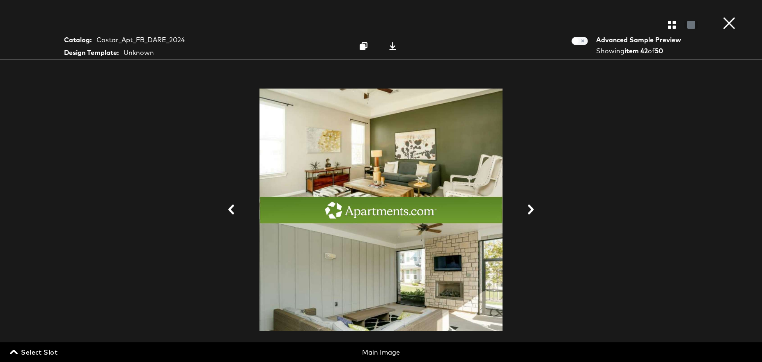
click at [535, 209] on icon at bounding box center [531, 210] width 10 height 10
